Goal: Navigation & Orientation: Find specific page/section

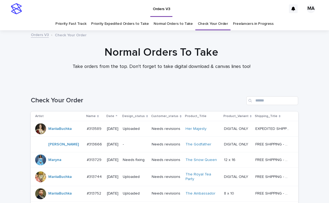
scroll to position [505, 0]
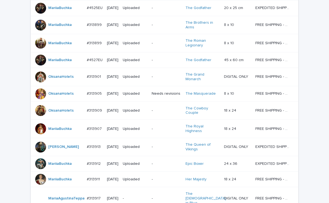
scroll to position [523, 0]
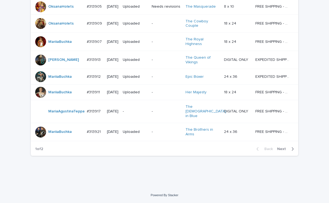
click at [280, 147] on span "Next" at bounding box center [283, 149] width 12 height 4
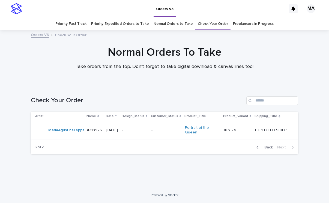
click at [269, 146] on span "Back" at bounding box center [267, 147] width 12 height 4
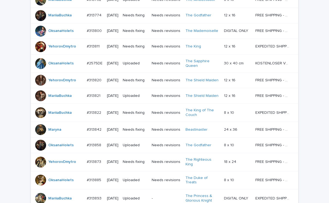
scroll to position [523, 0]
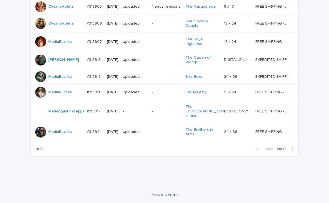
click at [282, 148] on span "Next" at bounding box center [283, 149] width 12 height 4
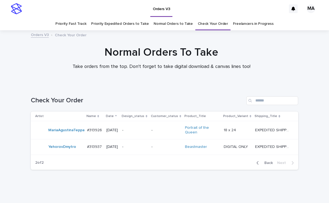
click at [24, 47] on div "Normal Orders To Take Take orders from the top. Don't forget to take digital do…" at bounding box center [161, 60] width 323 height 29
